Goal: Information Seeking & Learning: Understand process/instructions

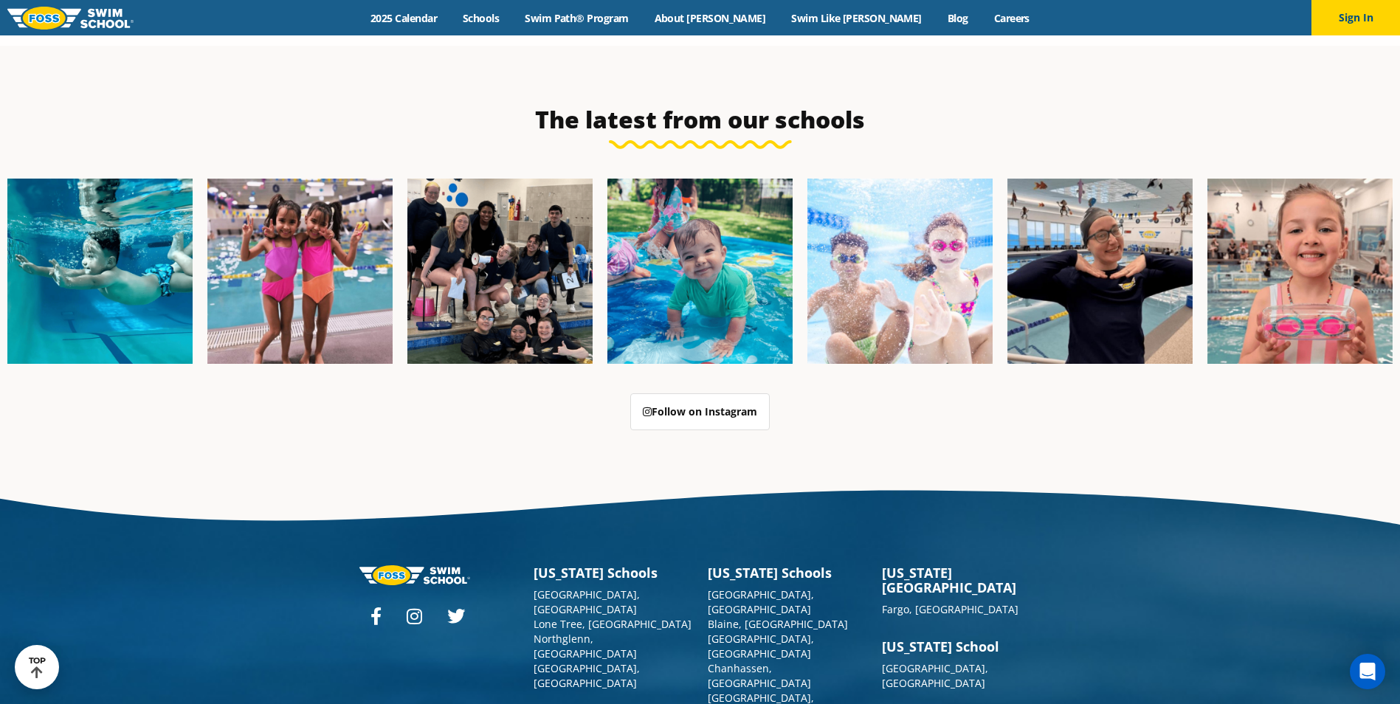
scroll to position [3801, 0]
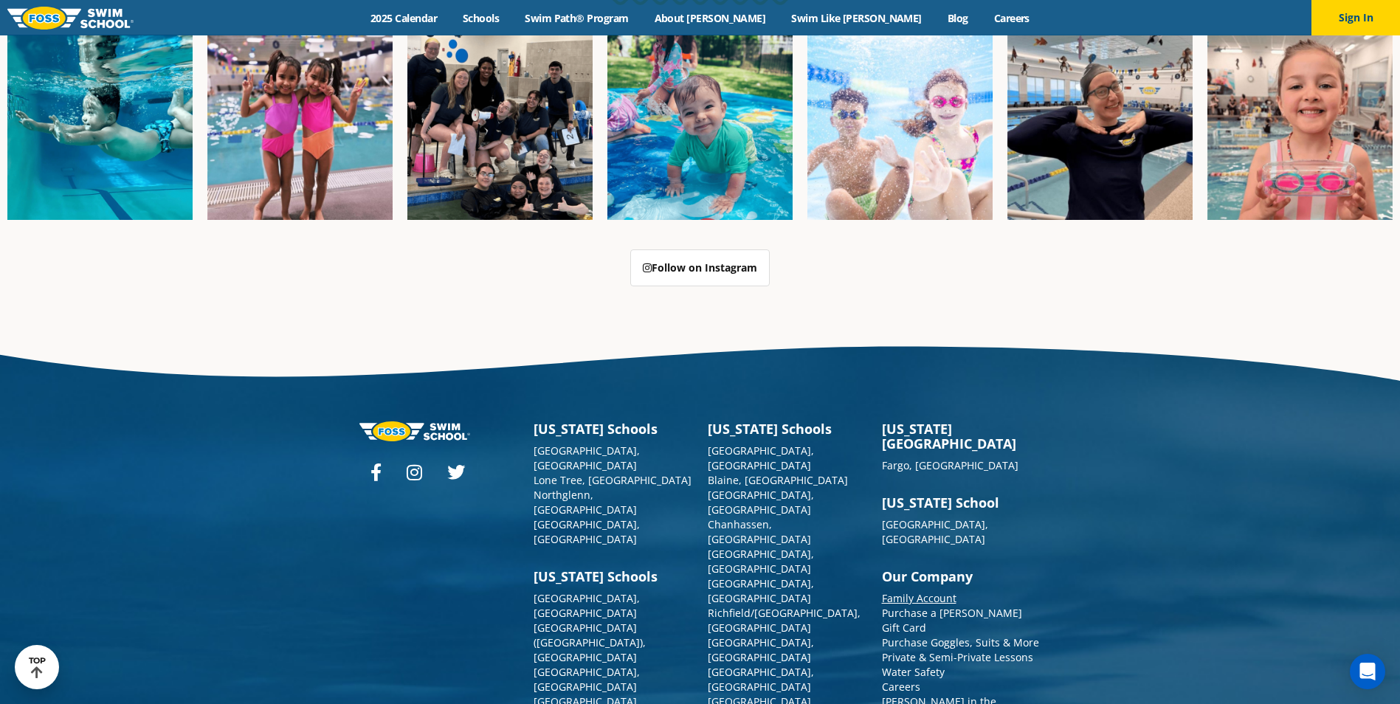
click at [936, 591] on link "Family Account" at bounding box center [919, 598] width 75 height 14
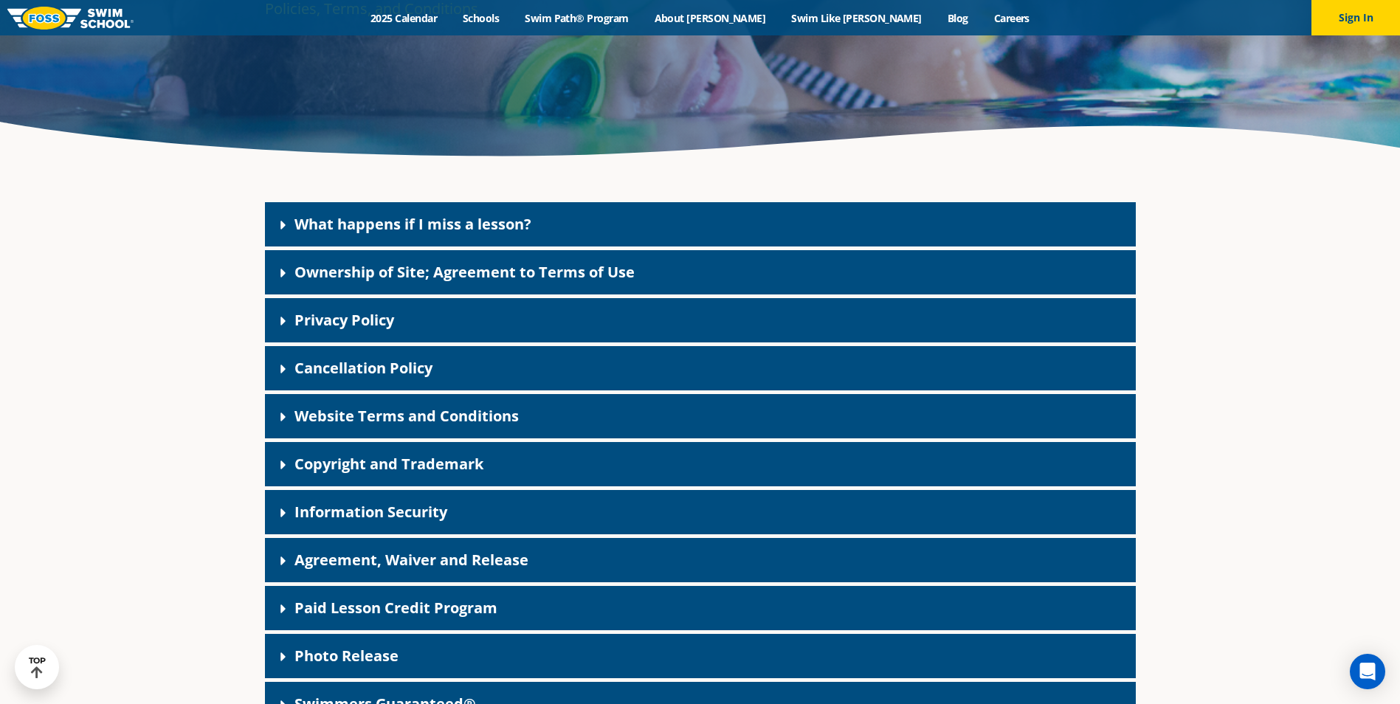
scroll to position [295, 0]
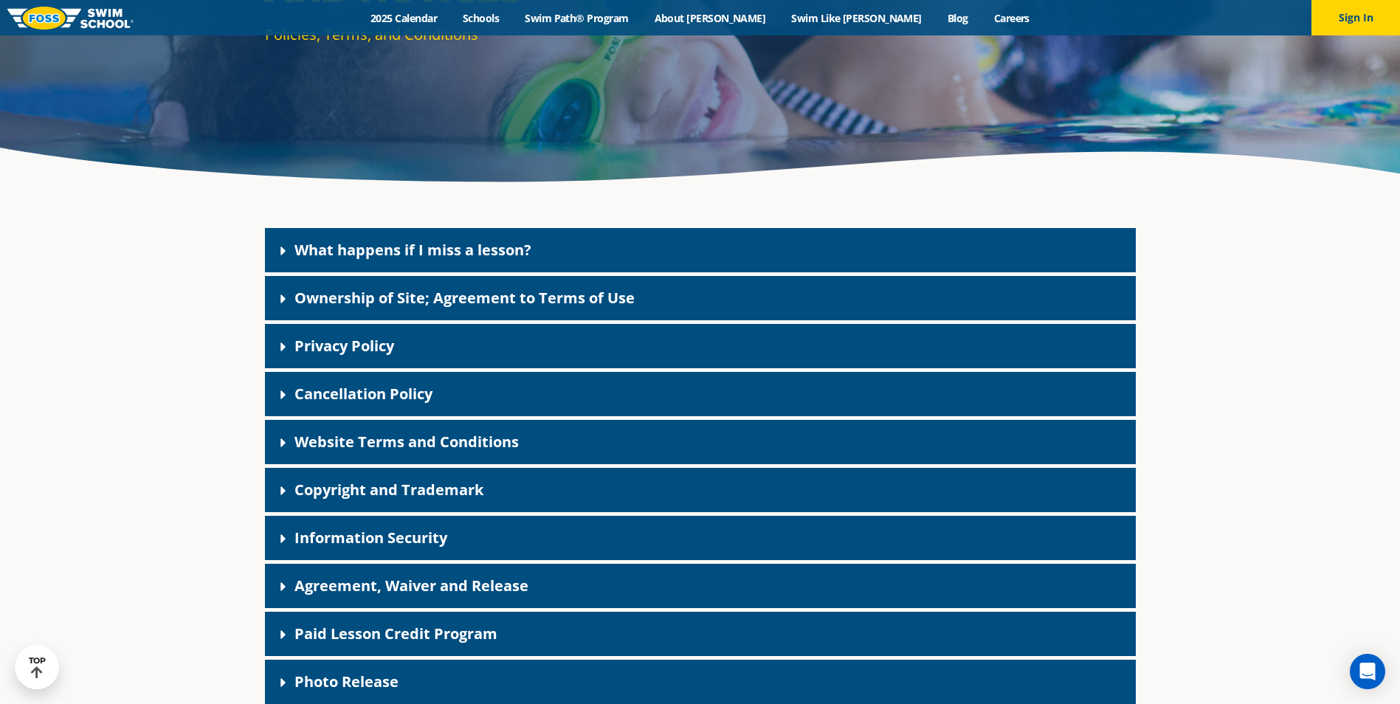
click at [376, 445] on link "Website Terms and Conditions" at bounding box center [406, 442] width 224 height 20
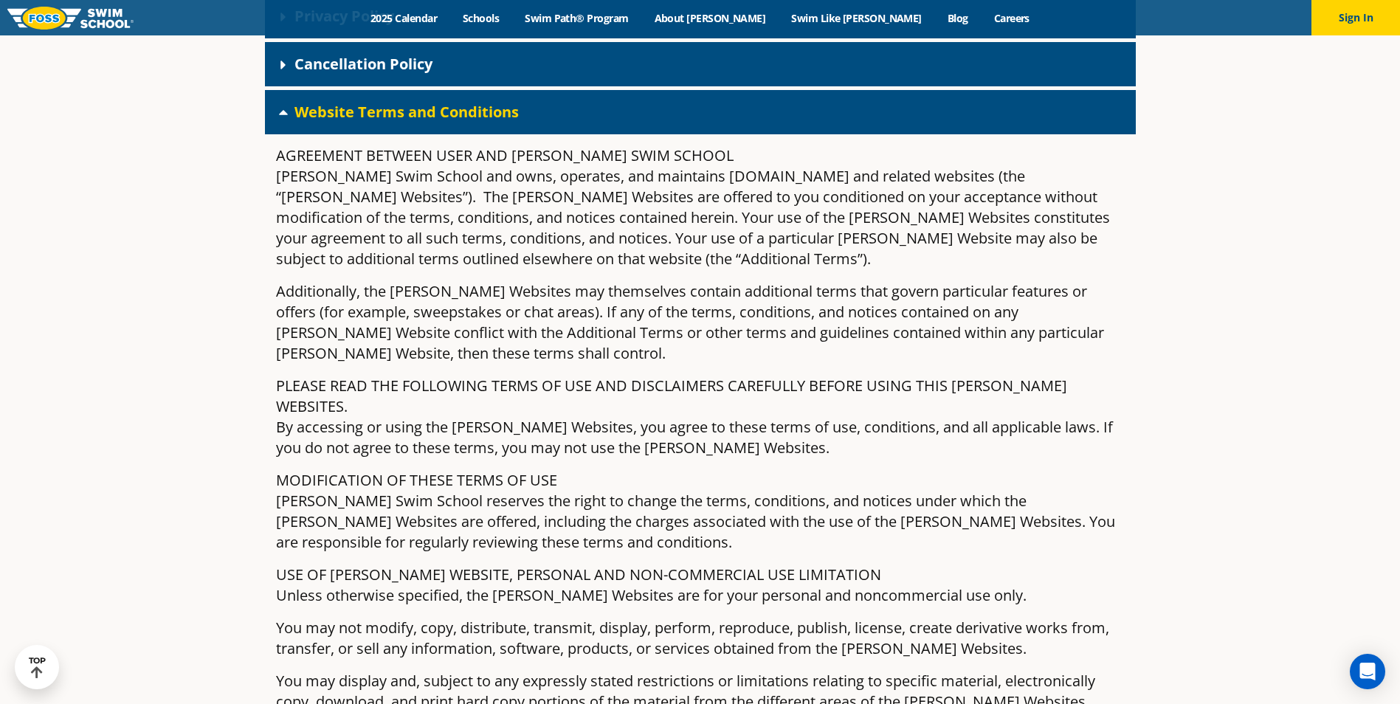
scroll to position [517, 0]
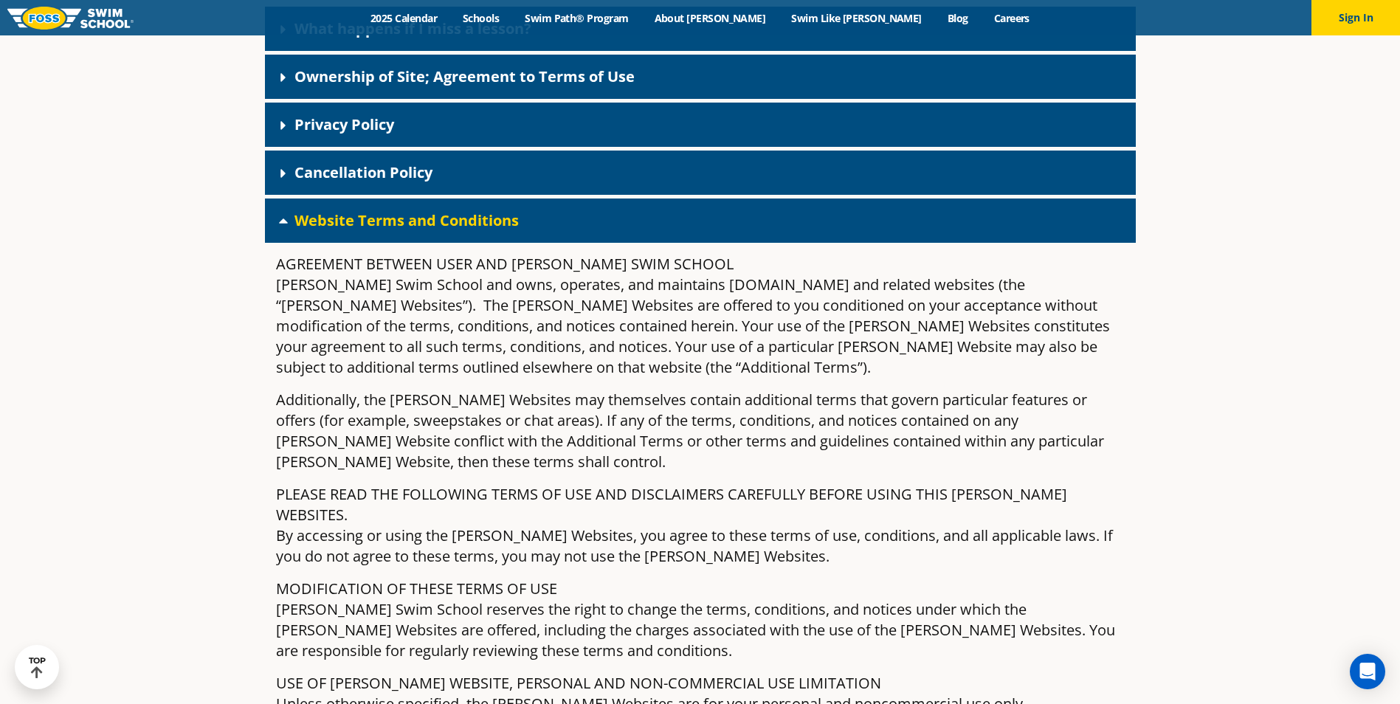
click at [283, 218] on icon at bounding box center [283, 220] width 15 height 15
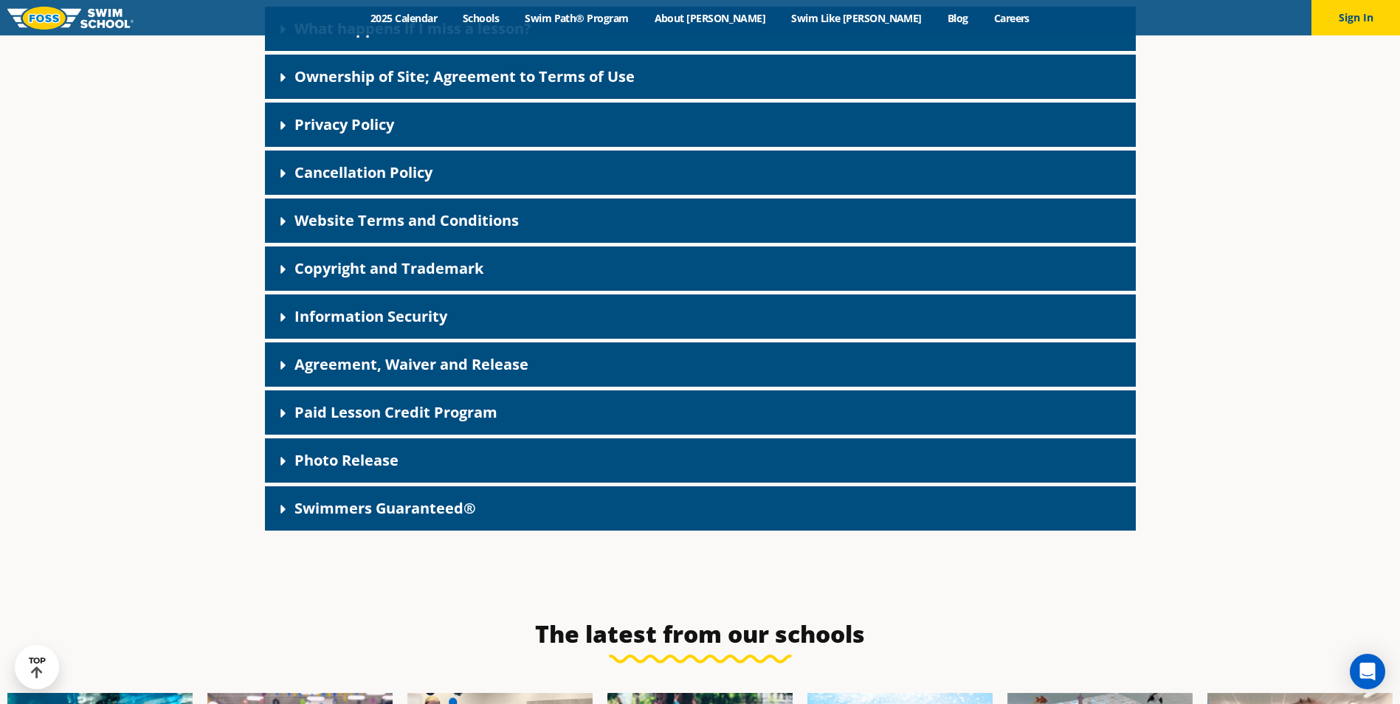
click at [207, 207] on div "Policies, Terms, and Conditions [PERSON_NAME] Swim School Legal Information and…" at bounding box center [700, 47] width 1400 height 1056
